Goal: Information Seeking & Learning: Learn about a topic

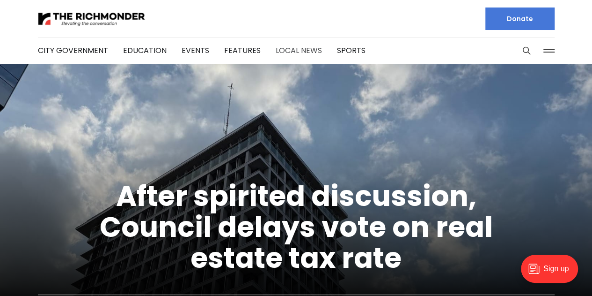
click at [296, 49] on link "Local News" at bounding box center [299, 50] width 46 height 11
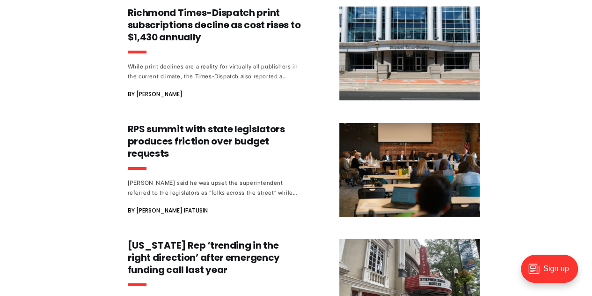
scroll to position [1531, 0]
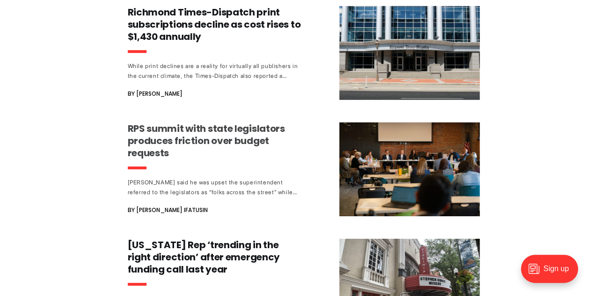
click at [191, 122] on h3 "RPS summit with state legislators produces friction over budget requests" at bounding box center [215, 140] width 174 height 37
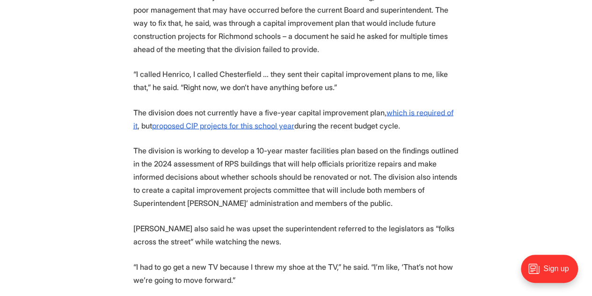
scroll to position [935, 0]
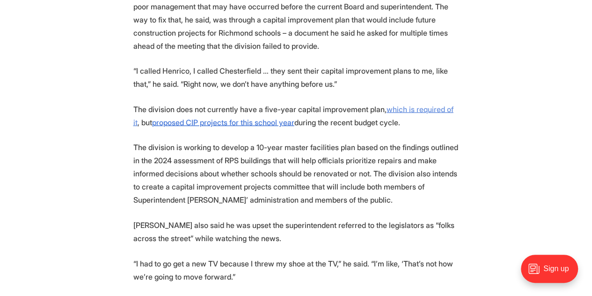
click at [413, 104] on u "which is required of it" at bounding box center [293, 115] width 320 height 22
